Goal: Transaction & Acquisition: Book appointment/travel/reservation

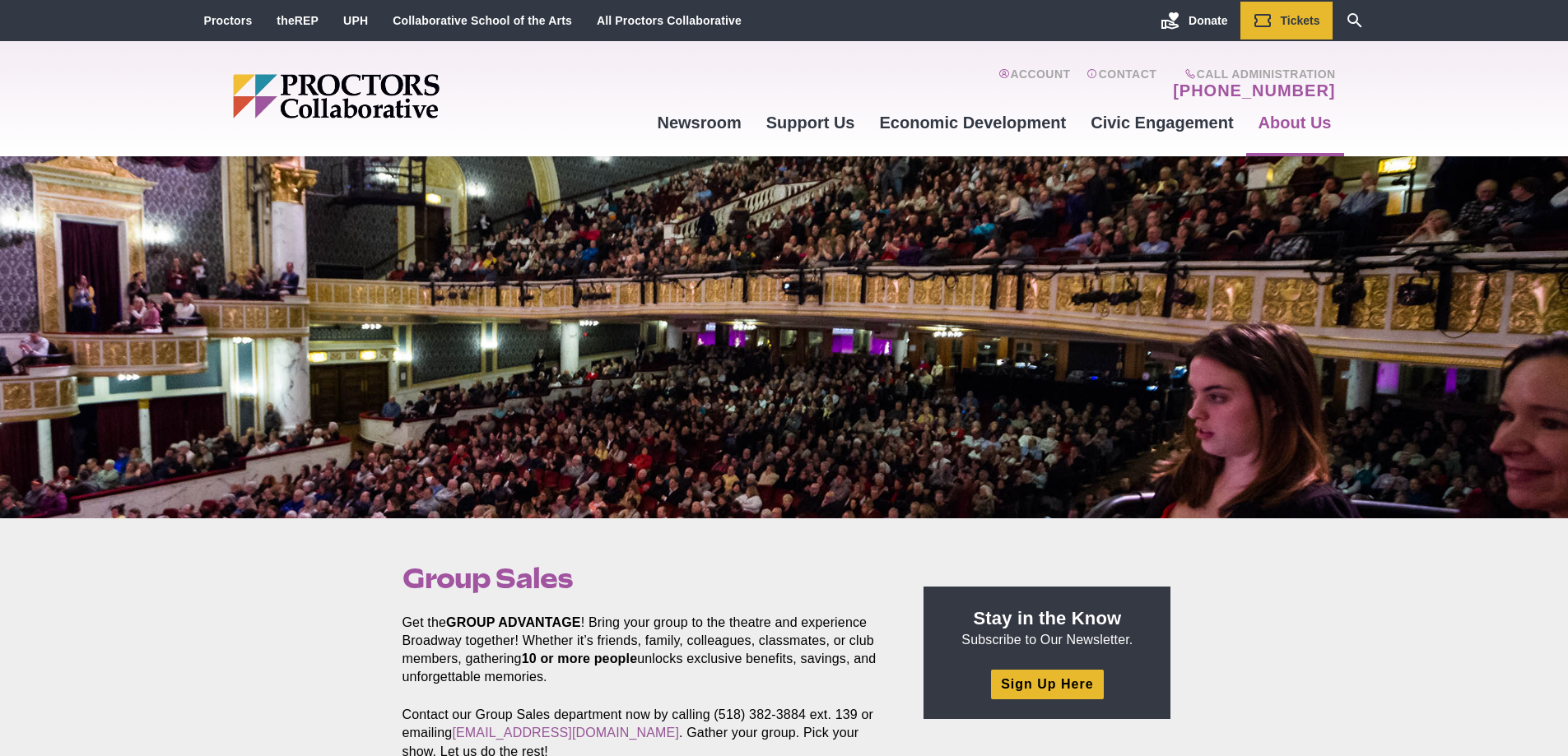
click at [651, 591] on h1 "Group Sales" at bounding box center [644, 578] width 484 height 32
click at [634, 614] on p "Get the GROUP ADVANTAGE ! Bring your group to the theatre and experience Broadw…" at bounding box center [644, 650] width 484 height 73
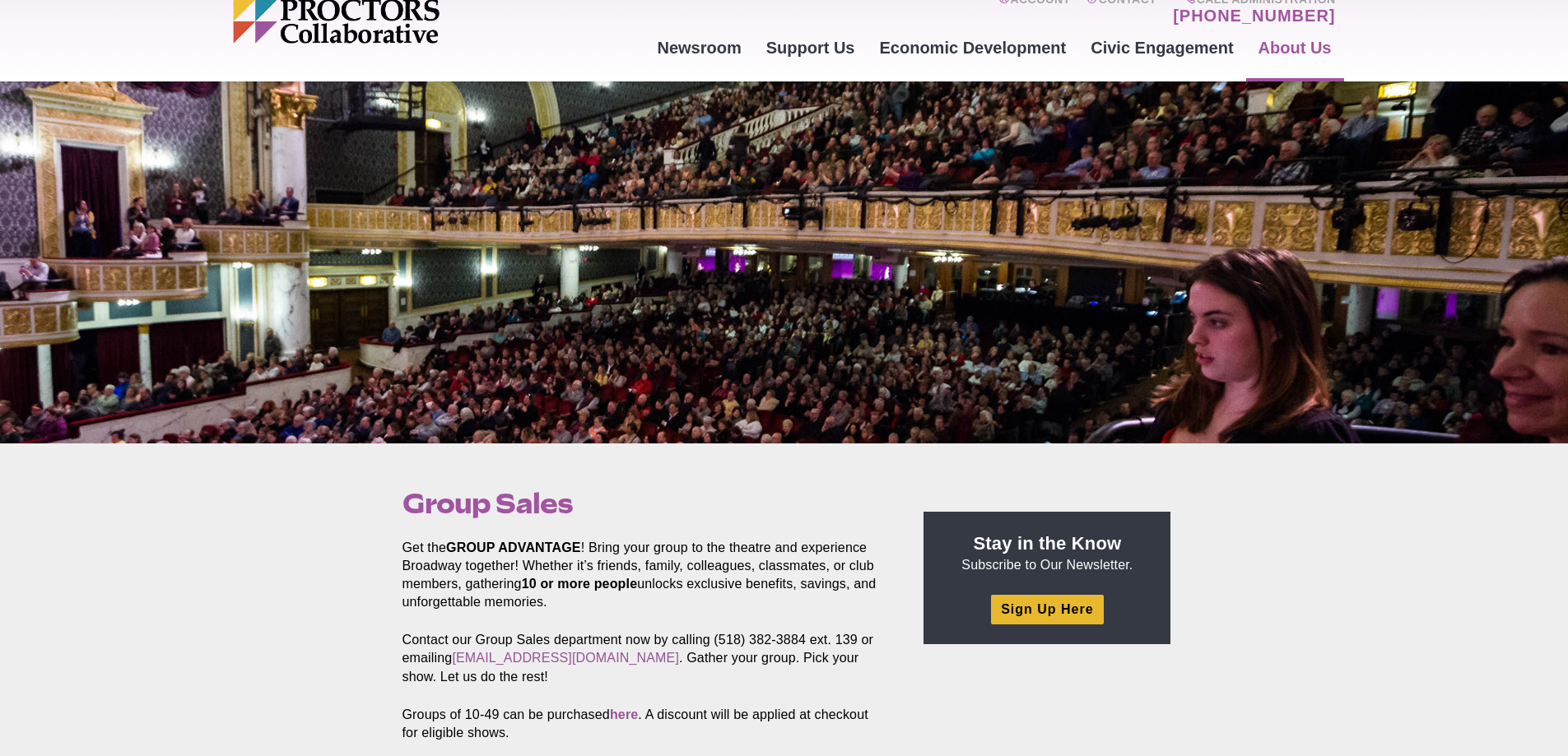
scroll to position [165, 0]
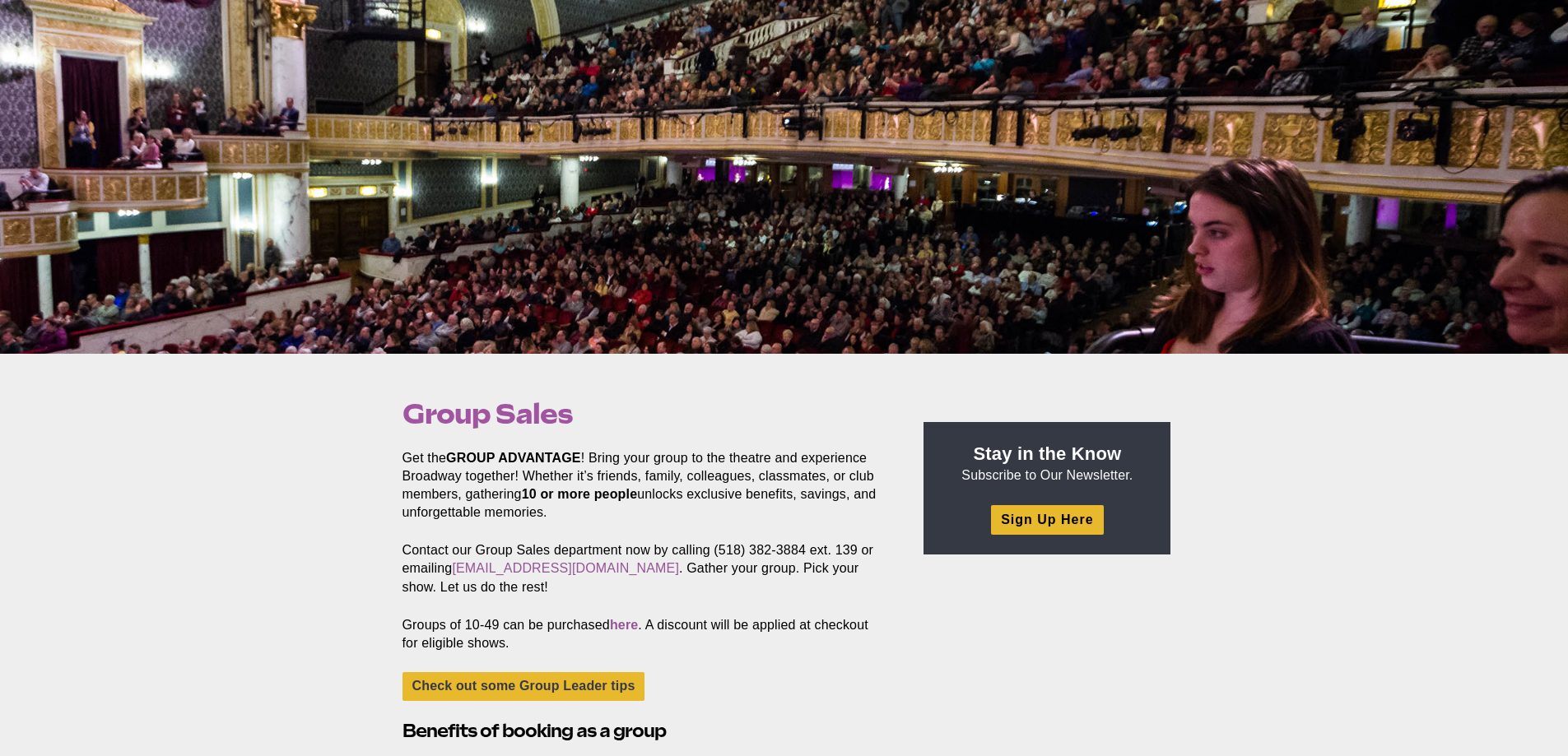
click at [817, 567] on p "Contact our Group Sales department now by calling (518) 382-3884 ext. 139 or em…" at bounding box center [644, 569] width 484 height 54
click at [749, 625] on p "Groups of 10-49 can be purchased here . A discount will be applied at checkout …" at bounding box center [644, 634] width 484 height 36
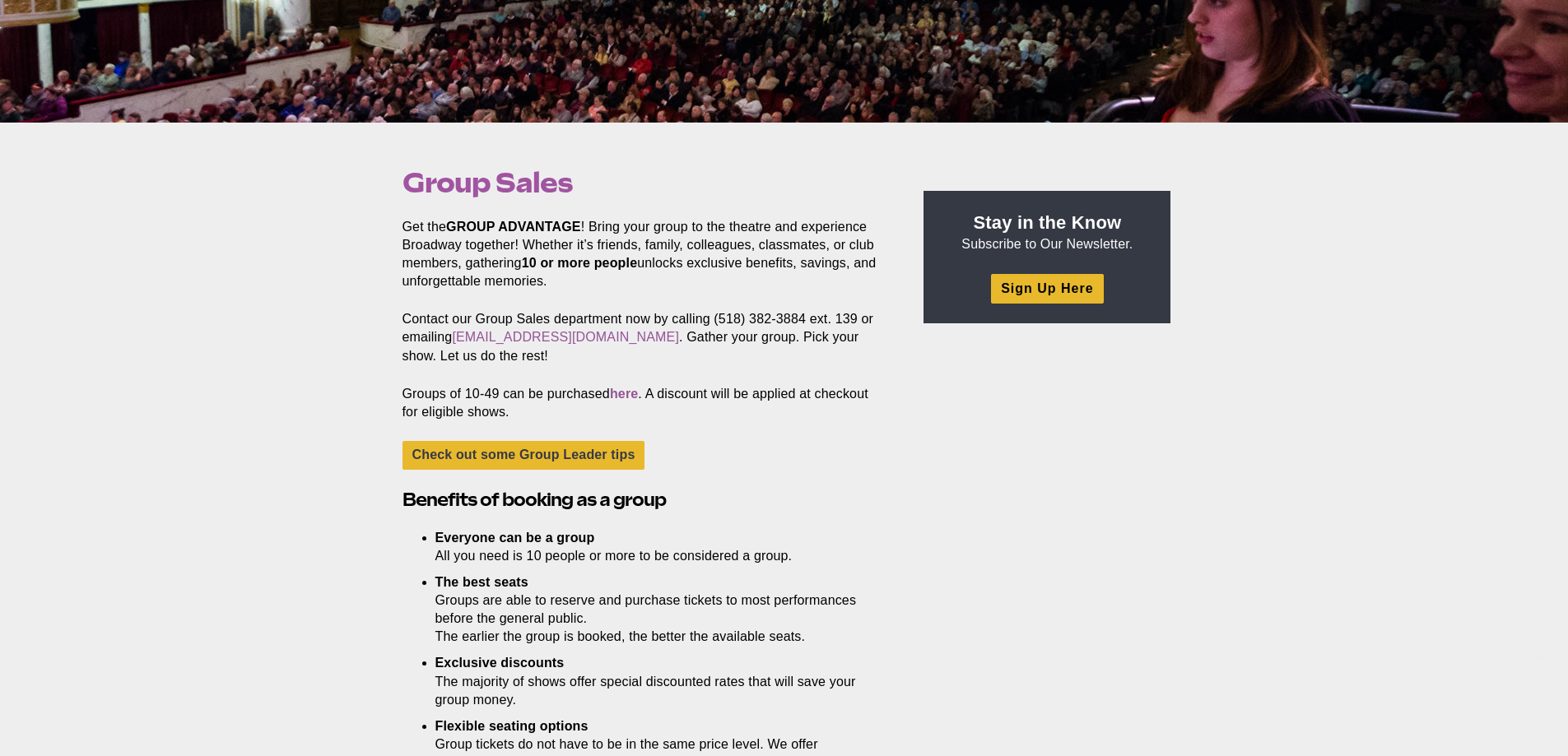
scroll to position [412, 0]
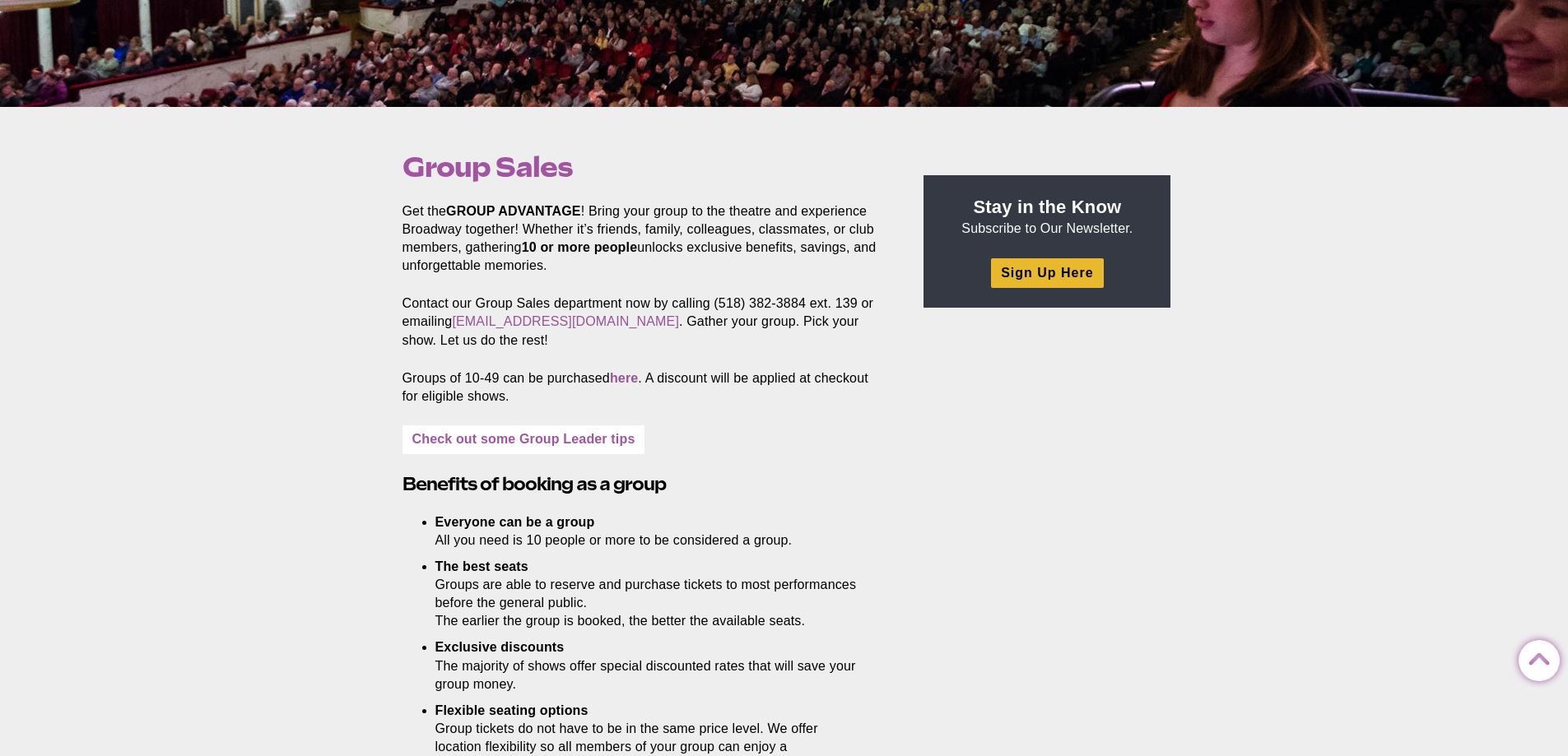
click at [581, 440] on link "Check out some Group Leader tips" at bounding box center [523, 440] width 243 height 29
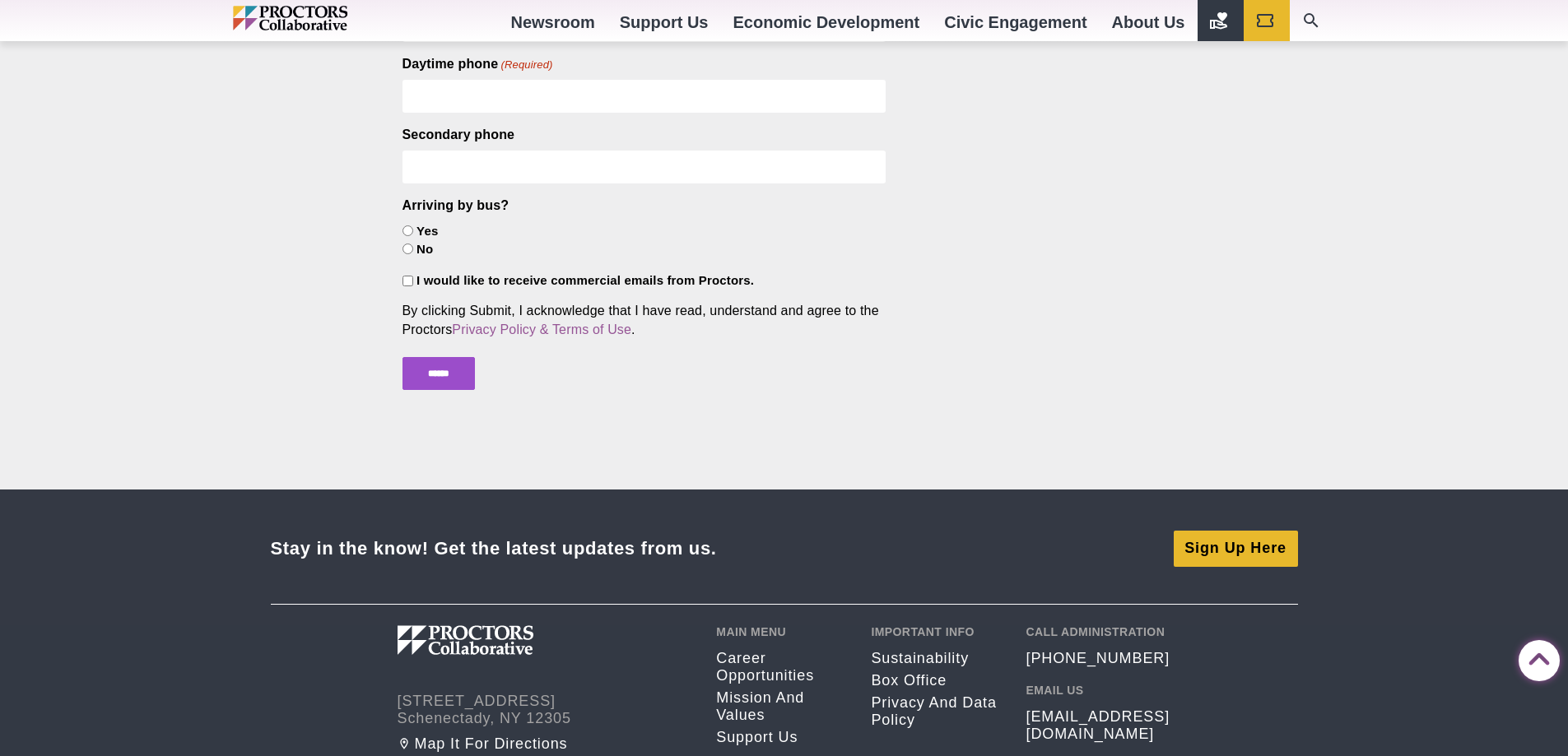
scroll to position [1951, 0]
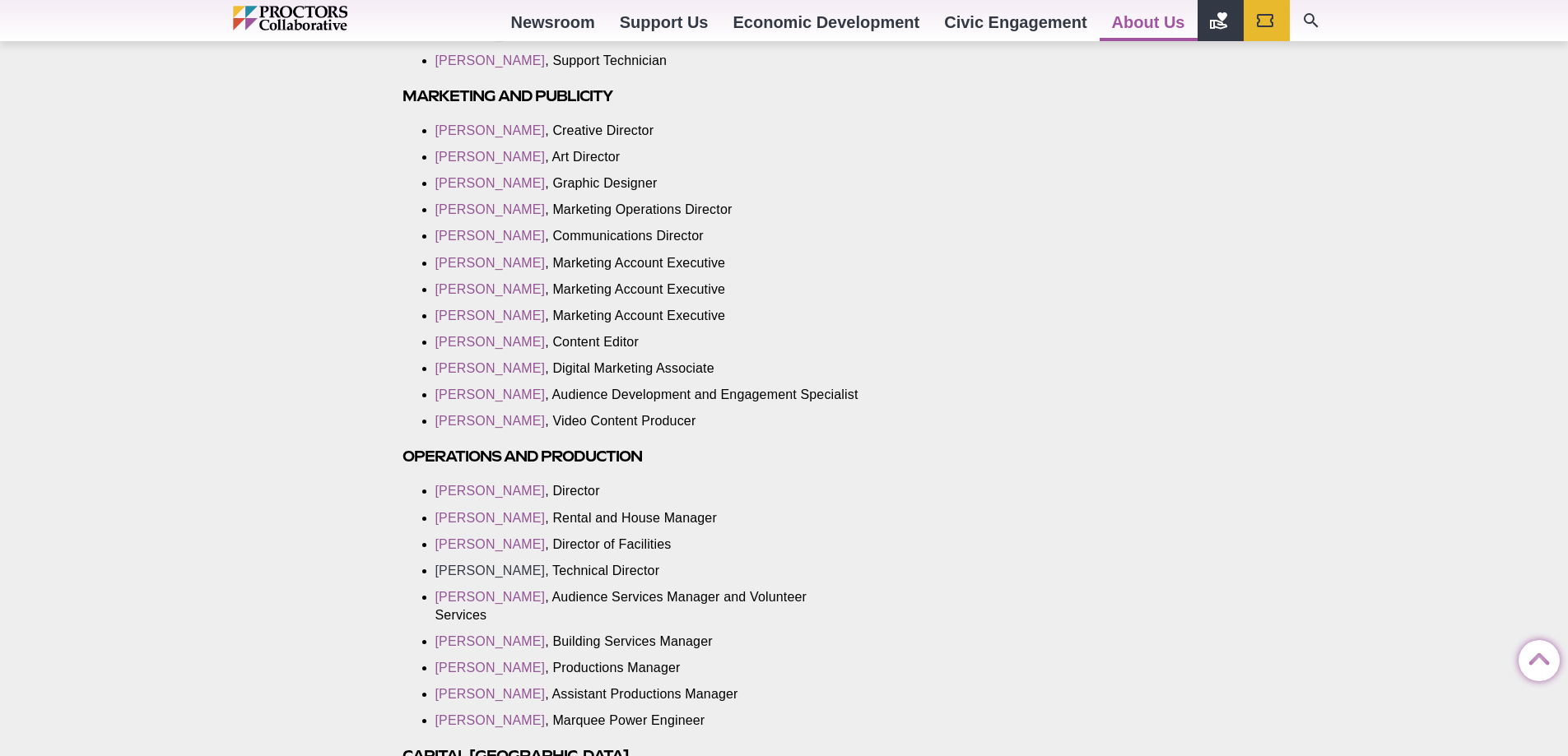
scroll to position [1975, 0]
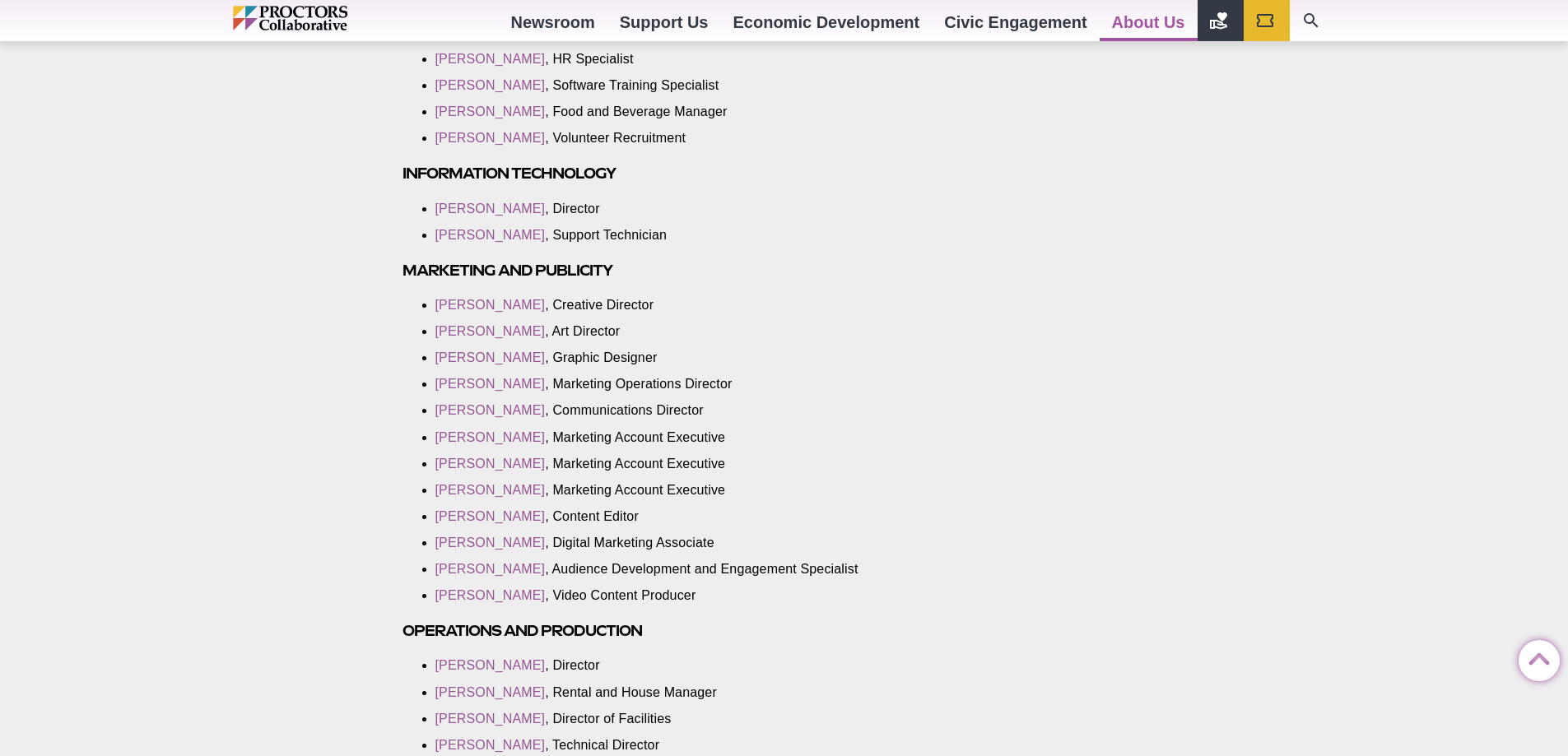
click at [1036, 452] on div "Contact Us Posted [DATE] by Proctors Web Team General Information Mailing addre…" at bounding box center [784, 211] width 791 height 3337
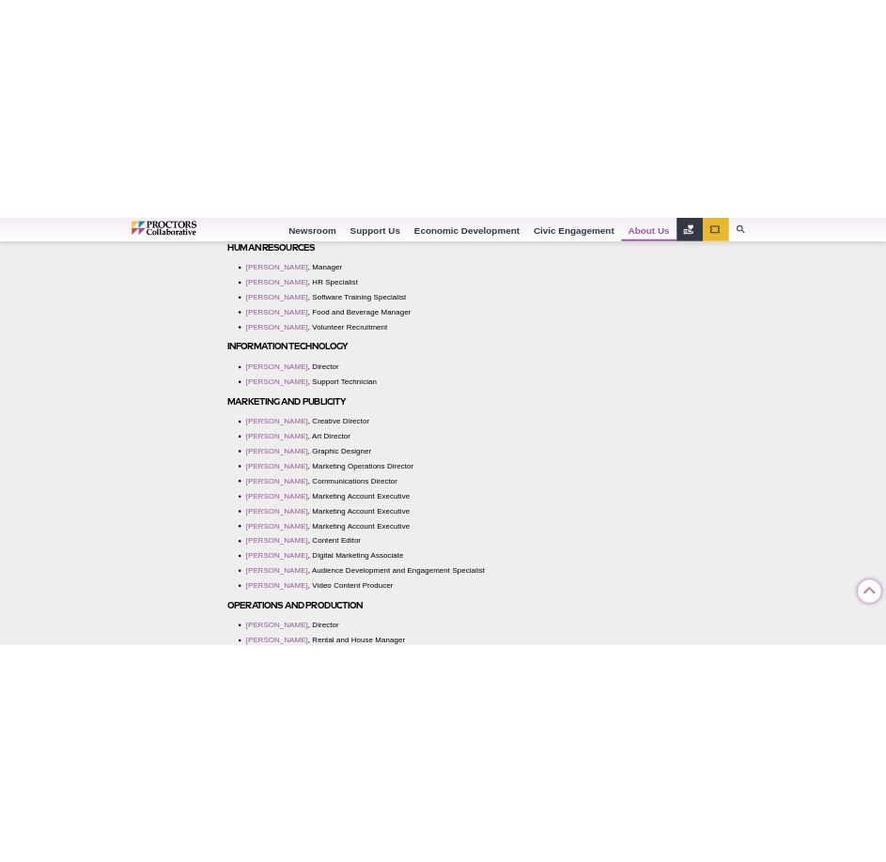
scroll to position [2160, 0]
